Goal: Transaction & Acquisition: Subscribe to service/newsletter

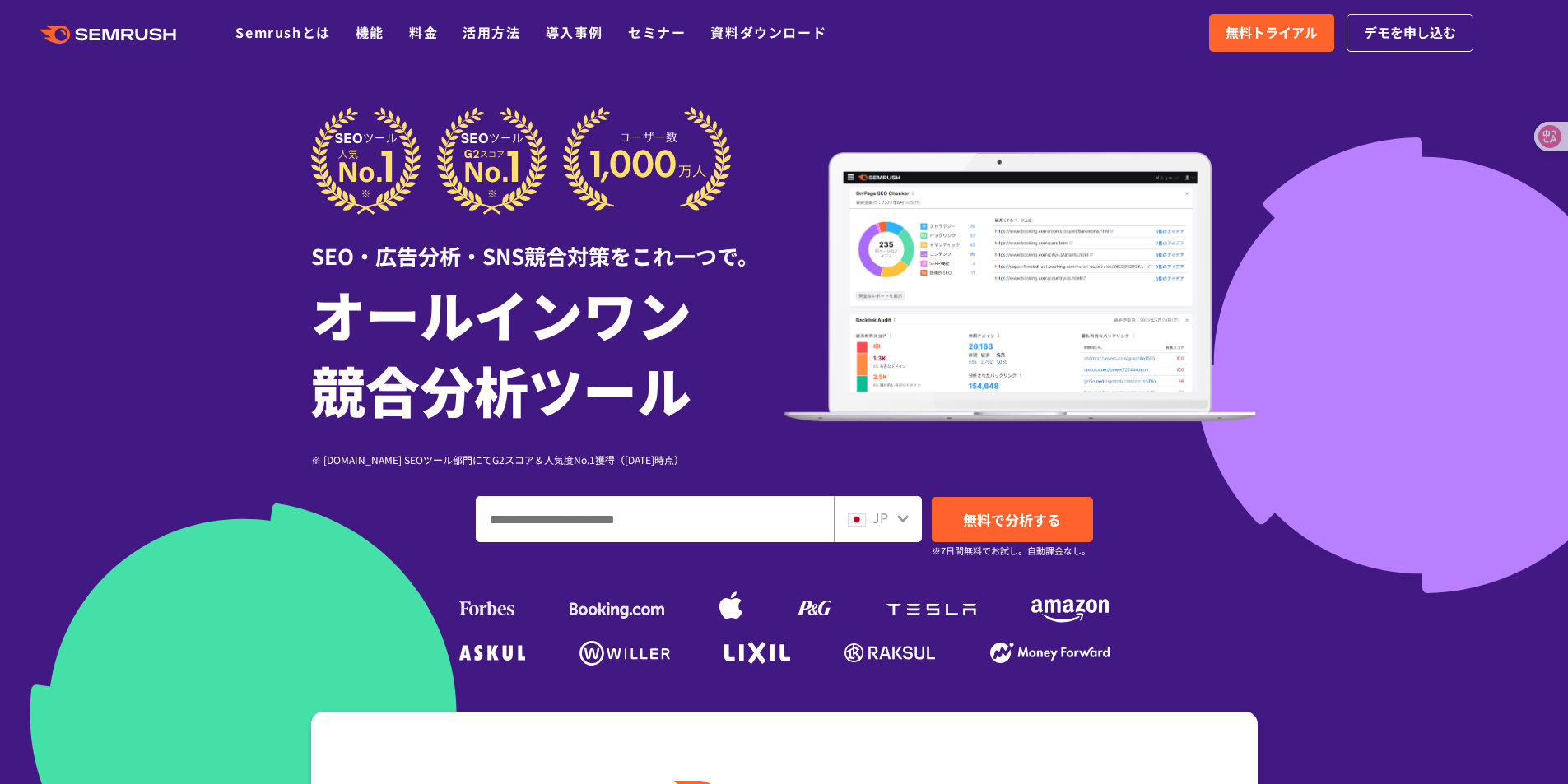
click at [896, 508] on div at bounding box center [903, 517] width 14 height 22
click at [896, 513] on icon at bounding box center [903, 518] width 14 height 14
click at [898, 535] on div "JP" at bounding box center [878, 519] width 88 height 46
click at [862, 516] on img at bounding box center [857, 520] width 18 height 14
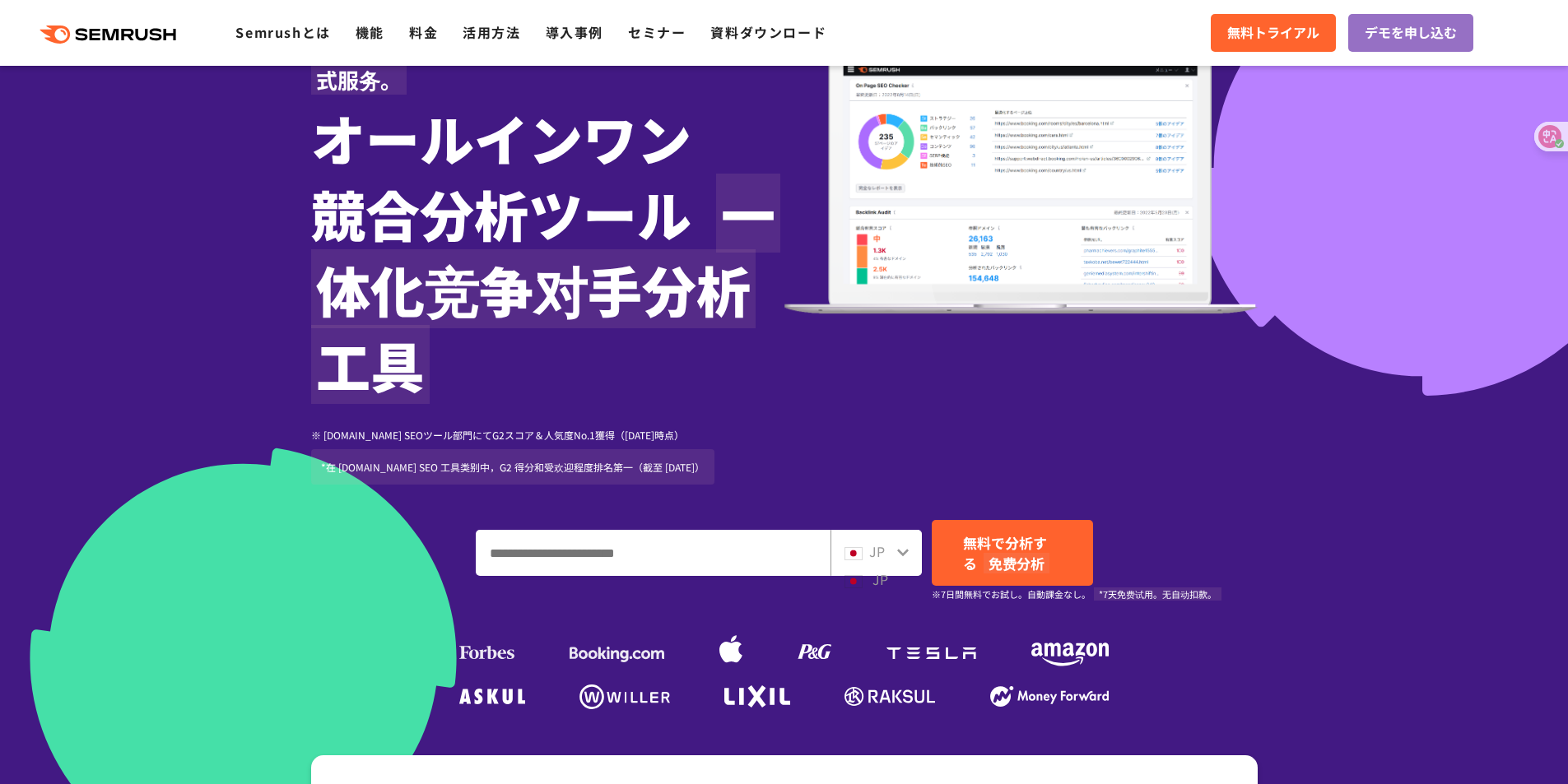
scroll to position [247, 0]
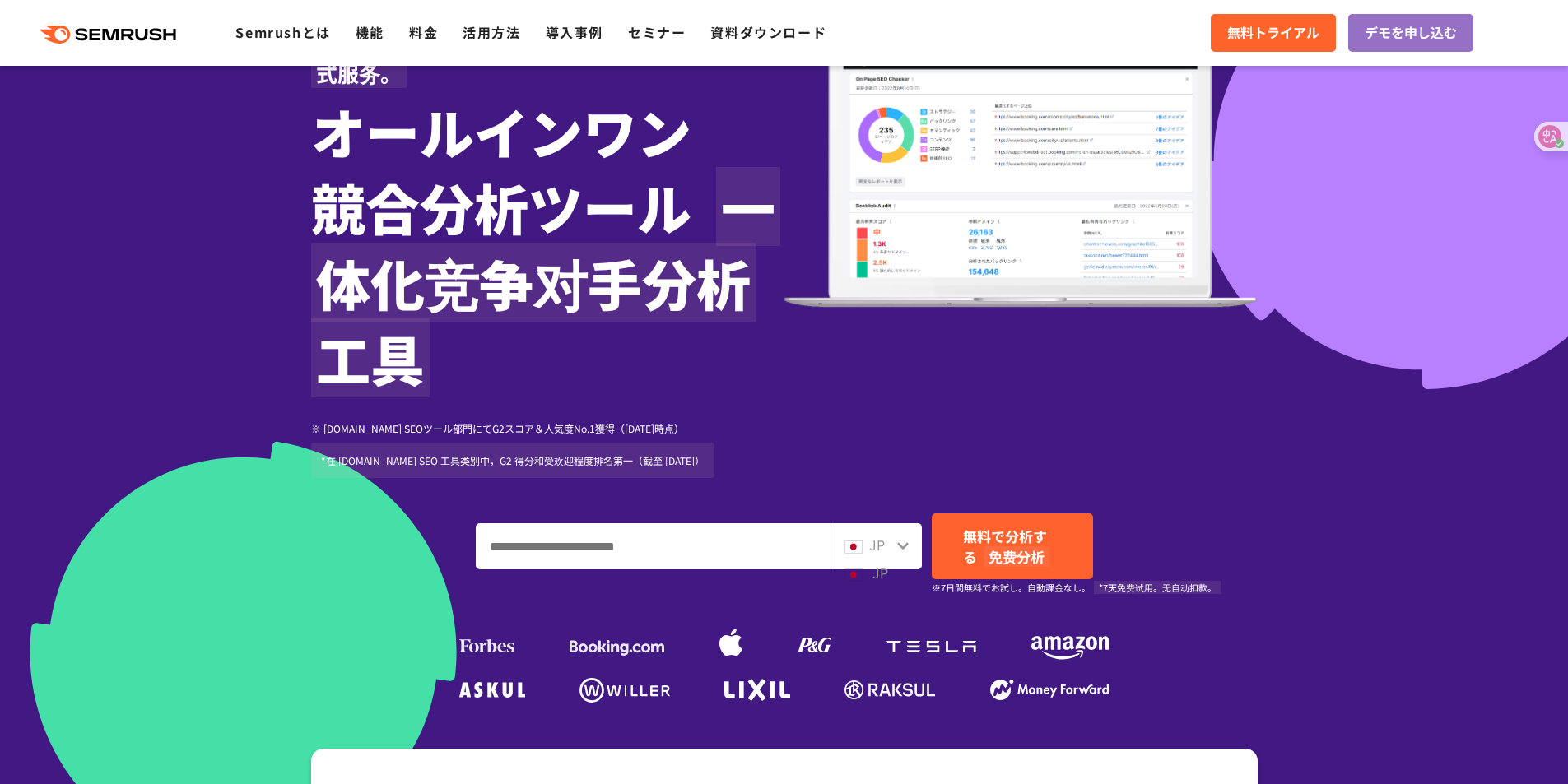
click at [689, 540] on input "ドメイン、キーワードまたはURLを入力してください" at bounding box center [653, 546] width 353 height 44
drag, startPoint x: 650, startPoint y: 555, endPoint x: 753, endPoint y: 552, distance: 103.0
click at [651, 555] on input "ドメイン、キーワードまたはURLを入力してください" at bounding box center [653, 546] width 353 height 44
paste input "**********"
type input "**********"
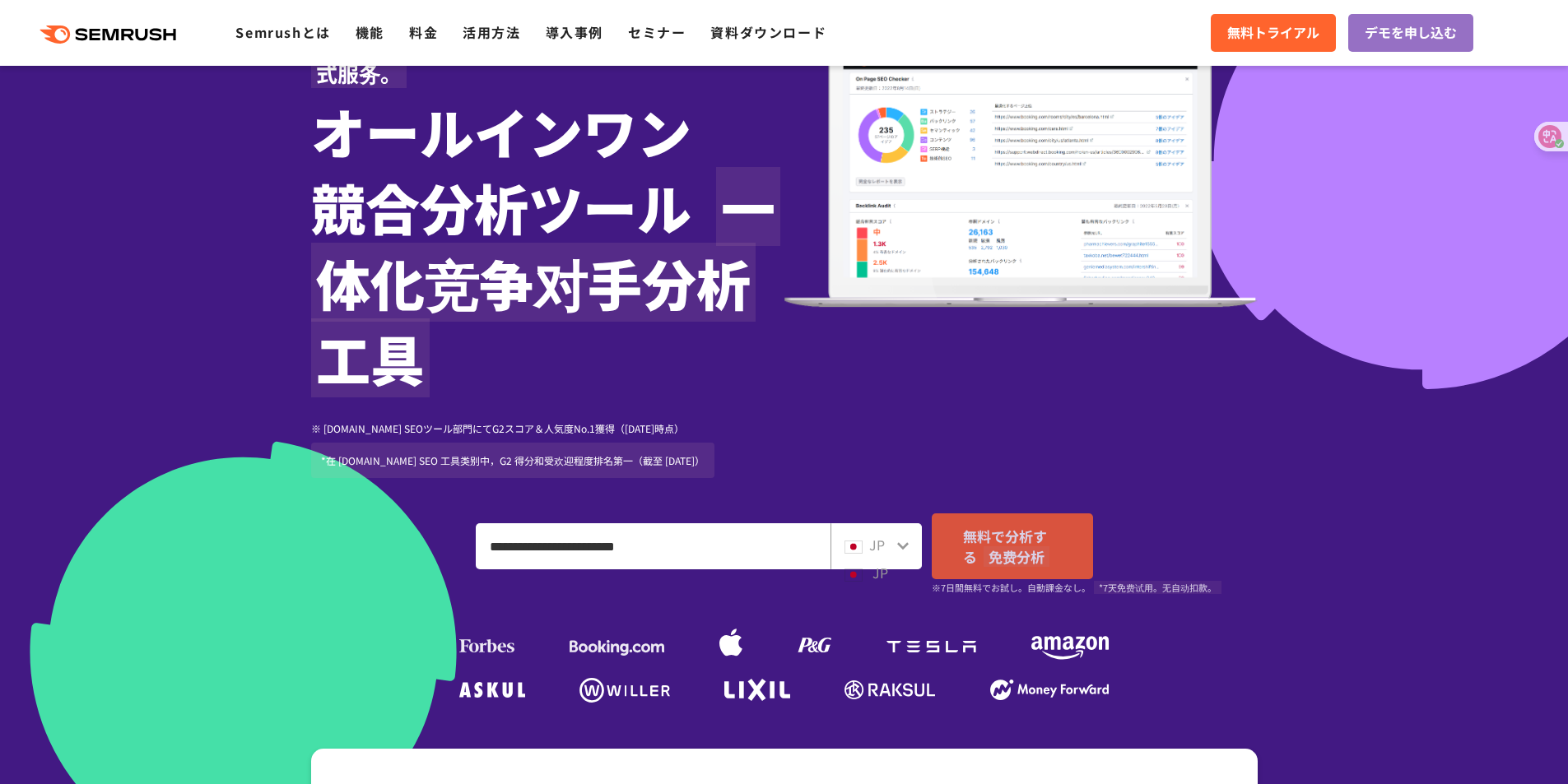
click at [1006, 547] on font "免费分析" at bounding box center [1016, 557] width 66 height 21
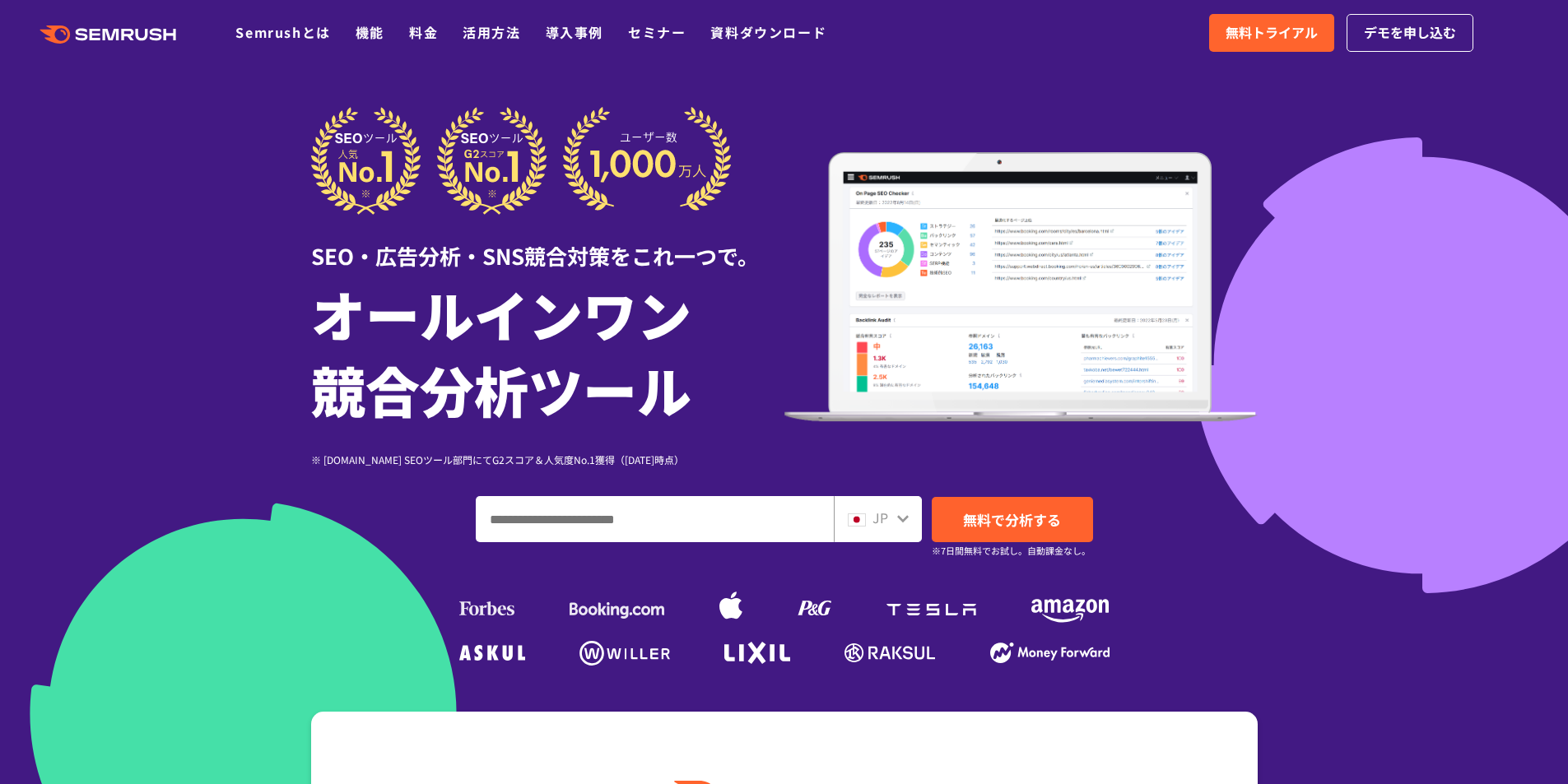
click at [901, 516] on icon at bounding box center [903, 518] width 14 height 14
click at [1293, 32] on span "無料トライアル" at bounding box center [1272, 33] width 92 height 22
